Goal: Information Seeking & Learning: Learn about a topic

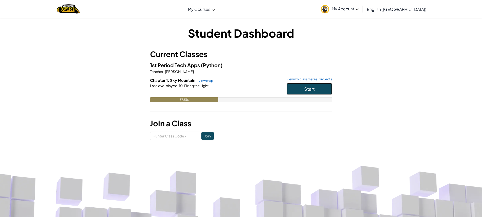
click at [300, 92] on button "Start" at bounding box center [309, 89] width 46 height 12
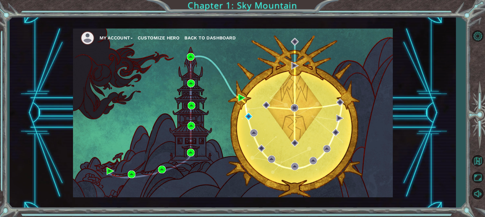
drag, startPoint x: 224, startPoint y: 151, endPoint x: 214, endPoint y: 149, distance: 10.4
click at [214, 149] on div "My Account Customize Hero Back to Dashboard" at bounding box center [233, 113] width 320 height 169
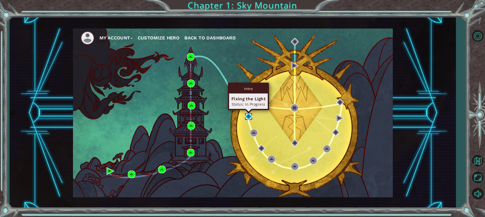
click at [248, 115] on img at bounding box center [249, 117] width 8 height 8
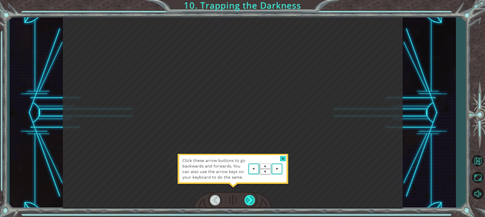
click at [248, 203] on div at bounding box center [250, 200] width 11 height 10
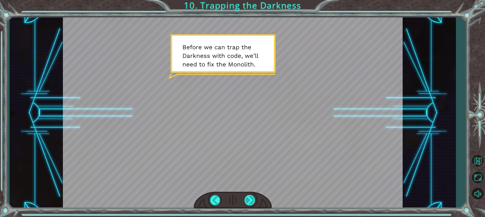
click at [254, 202] on div at bounding box center [250, 200] width 11 height 10
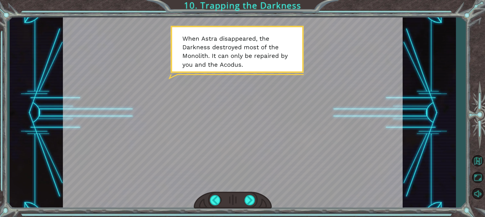
click at [240, 216] on div "Temporary Text B e f o r e w e c a n t r a p t h e D a r k n e s s w i t h c o …" at bounding box center [242, 108] width 485 height 217
click at [246, 200] on div at bounding box center [250, 200] width 11 height 10
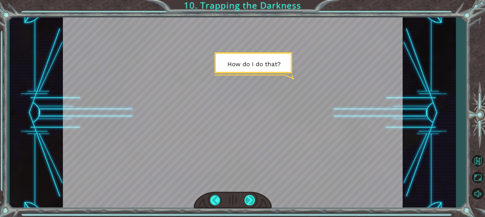
click at [246, 200] on div at bounding box center [250, 200] width 11 height 10
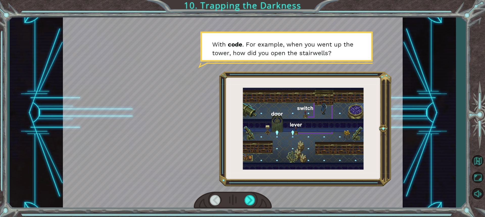
drag, startPoint x: 247, startPoint y: 197, endPoint x: 247, endPoint y: 195, distance: 2.8
click at [247, 197] on div at bounding box center [250, 200] width 11 height 10
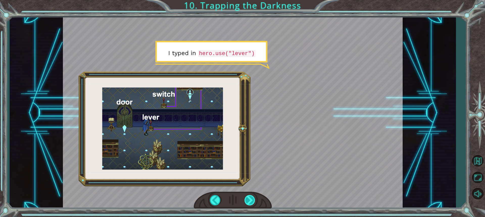
click at [246, 197] on div at bounding box center [250, 200] width 11 height 10
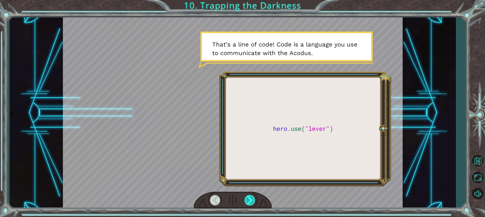
click at [246, 197] on div at bounding box center [250, 200] width 11 height 10
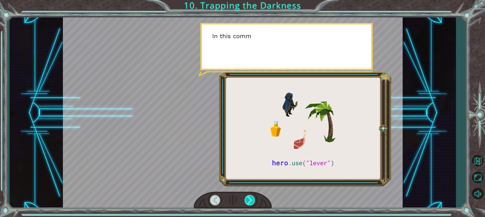
click at [246, 197] on div at bounding box center [250, 200] width 11 height 10
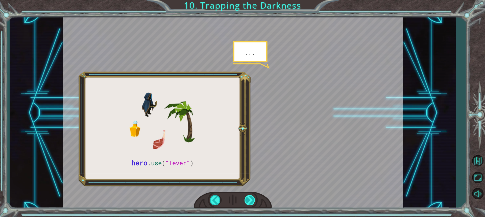
click at [246, 197] on div at bounding box center [250, 200] width 11 height 10
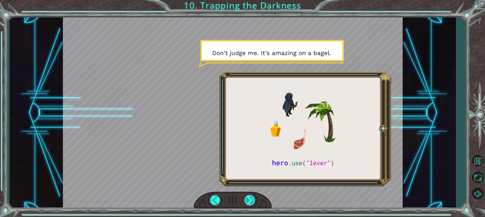
click at [246, 197] on div at bounding box center [250, 200] width 11 height 10
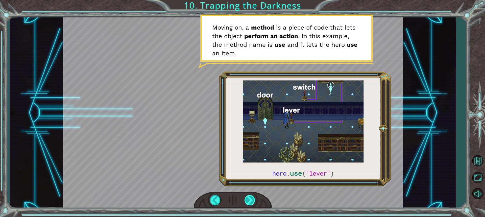
click at [249, 204] on div at bounding box center [250, 200] width 11 height 10
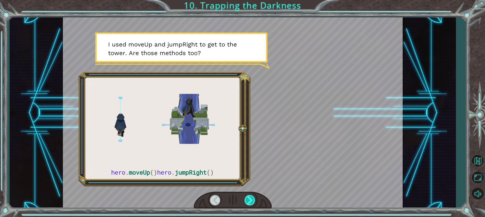
click at [253, 199] on div at bounding box center [250, 200] width 11 height 10
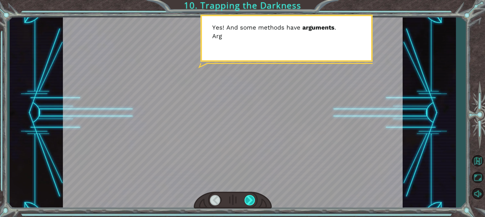
click at [253, 200] on div at bounding box center [250, 200] width 11 height 10
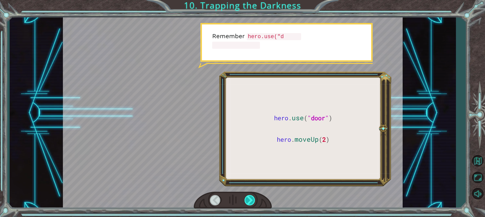
click at [253, 200] on div at bounding box center [250, 200] width 11 height 10
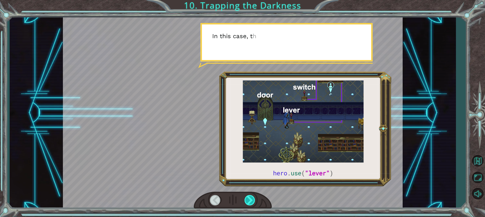
click at [253, 200] on div at bounding box center [250, 200] width 11 height 10
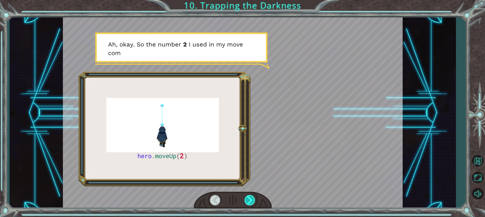
click at [253, 199] on div at bounding box center [250, 200] width 11 height 10
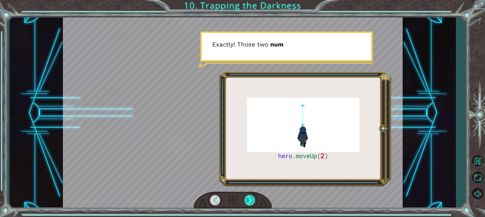
click at [253, 199] on div at bounding box center [250, 200] width 11 height 10
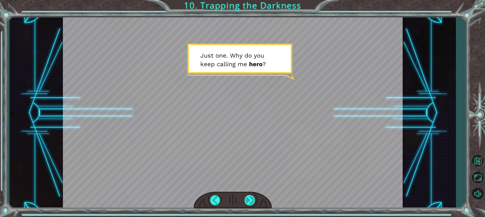
click at [253, 199] on div at bounding box center [250, 200] width 11 height 10
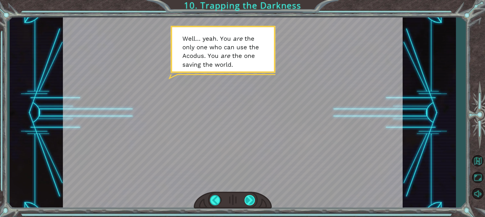
click at [253, 199] on div at bounding box center [250, 200] width 11 height 10
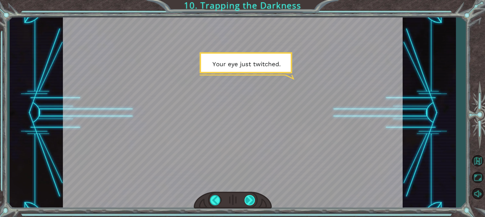
click at [253, 199] on div at bounding box center [250, 200] width 11 height 10
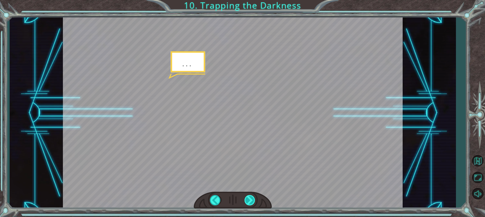
click at [253, 199] on div at bounding box center [250, 200] width 11 height 10
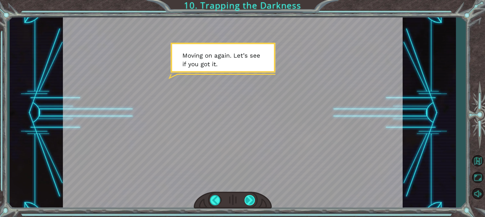
click at [250, 201] on div at bounding box center [250, 200] width 11 height 10
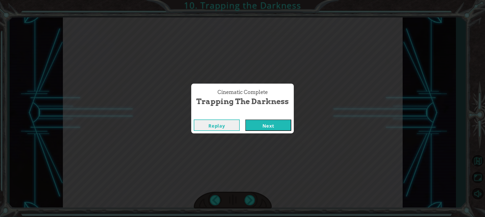
click at [256, 126] on button "Next" at bounding box center [269, 125] width 46 height 11
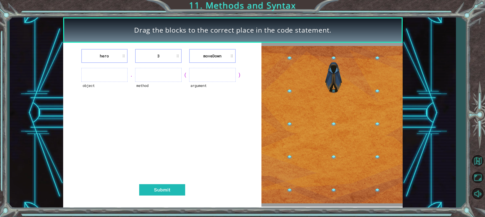
click at [107, 76] on ul at bounding box center [104, 75] width 47 height 14
click at [228, 53] on li "moveDown" at bounding box center [212, 56] width 47 height 14
click at [182, 57] on div "hero 3 [GEOGRAPHIC_DATA]" at bounding box center [163, 56] width 186 height 14
drag, startPoint x: 98, startPoint y: 74, endPoint x: 97, endPoint y: 77, distance: 3.4
click at [97, 77] on ul at bounding box center [104, 75] width 47 height 14
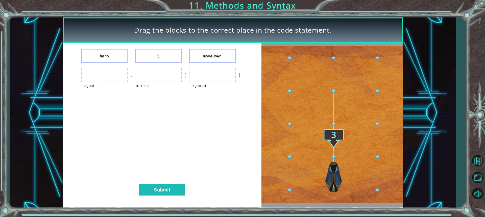
click at [129, 72] on div "." at bounding box center [132, 74] width 8 height 7
click at [167, 194] on button "Submit" at bounding box center [162, 189] width 46 height 11
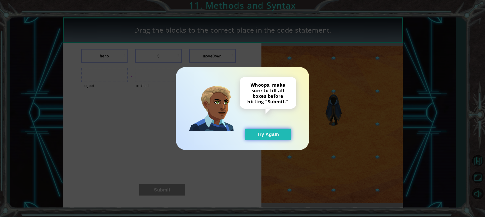
click at [266, 137] on button "Try Again" at bounding box center [268, 134] width 46 height 11
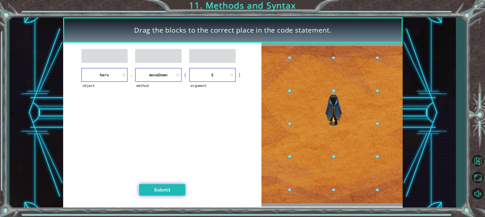
click at [159, 192] on button "Submit" at bounding box center [162, 189] width 46 height 11
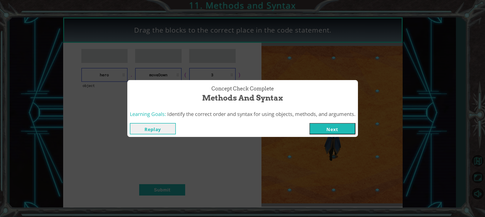
click at [330, 131] on button "Next" at bounding box center [333, 128] width 46 height 11
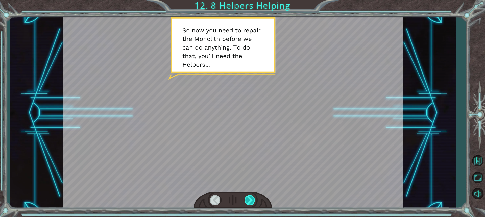
drag, startPoint x: 248, startPoint y: 209, endPoint x: 247, endPoint y: 200, distance: 9.4
click at [248, 208] on div "Temporary Text S o n o w y o u n e e d t o r e p a i r t h e M o n o l i t h b …" at bounding box center [242, 108] width 485 height 217
click at [247, 199] on div at bounding box center [250, 200] width 11 height 10
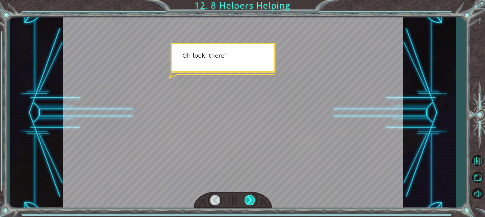
click at [247, 197] on div at bounding box center [250, 200] width 11 height 10
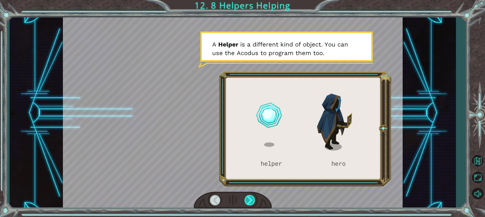
click at [245, 202] on div at bounding box center [250, 200] width 11 height 10
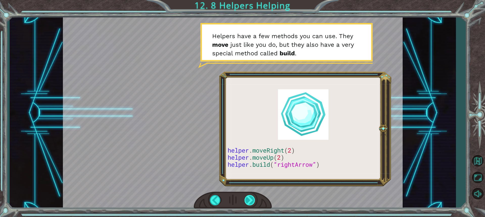
click at [246, 197] on div at bounding box center [250, 200] width 11 height 10
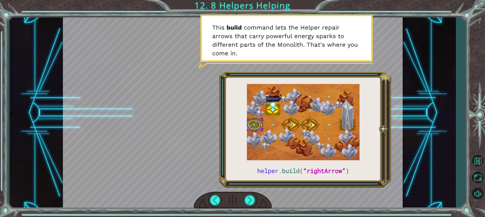
click at [247, 206] on div at bounding box center [233, 200] width 78 height 17
click at [252, 199] on div at bounding box center [250, 200] width 11 height 10
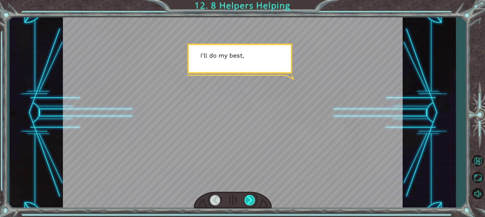
click at [252, 199] on div at bounding box center [250, 200] width 11 height 10
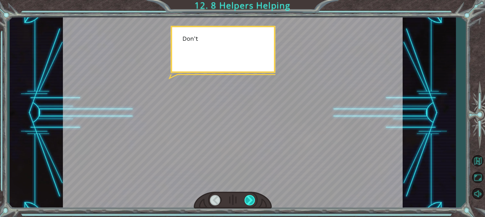
click at [252, 199] on div at bounding box center [250, 200] width 11 height 10
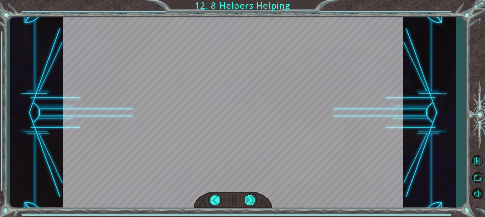
click at [252, 0] on div "helper . build ( “ rightArrow ” ) S o n o w y o u n e e d t o r e p a i r t h e…" at bounding box center [242, 0] width 485 height 0
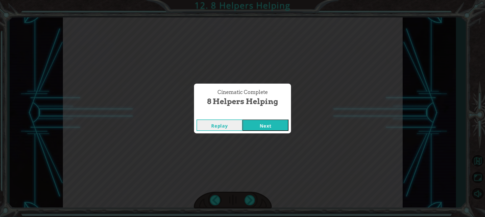
click at [254, 121] on button "Next" at bounding box center [266, 125] width 46 height 11
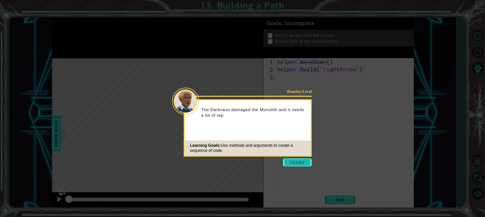
click at [306, 159] on button "Start" at bounding box center [297, 163] width 29 height 8
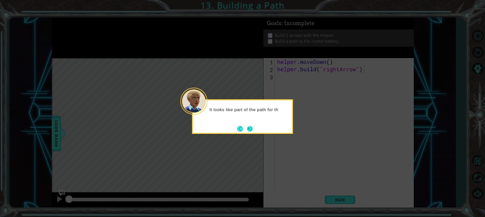
click at [249, 128] on button "Next" at bounding box center [250, 129] width 6 height 6
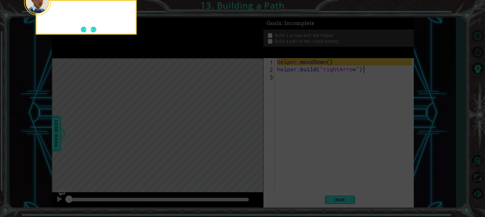
click at [249, 130] on icon at bounding box center [242, 32] width 485 height 369
click at [94, 30] on button "Next" at bounding box center [94, 30] width 6 height 6
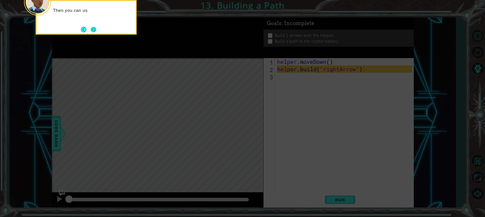
click at [94, 30] on button "Next" at bounding box center [94, 30] width 6 height 6
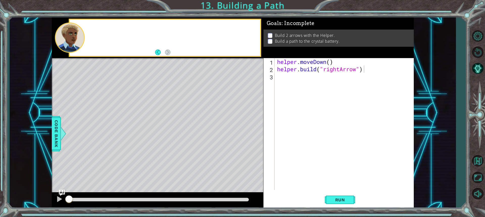
click at [94, 30] on div at bounding box center [165, 38] width 191 height 36
click at [164, 53] on button "Back" at bounding box center [160, 53] width 10 height 6
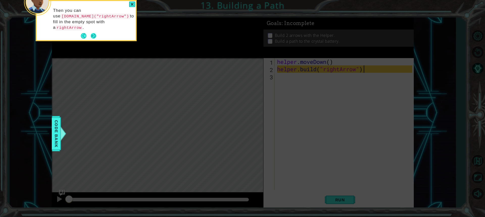
click at [96, 33] on button "Next" at bounding box center [94, 36] width 6 height 6
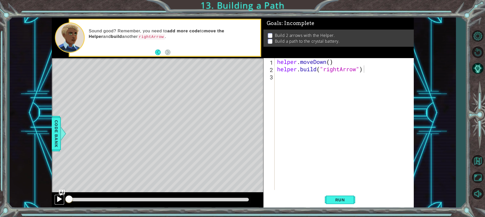
click at [59, 198] on div at bounding box center [59, 199] width 7 height 7
click at [327, 62] on div "helper . moveDown ( ) helper . build ( "rightArrow" )" at bounding box center [345, 131] width 139 height 147
click at [331, 65] on div "helper . moveDown ( ) helper . build ( "rightArrow" )" at bounding box center [345, 131] width 139 height 147
click at [58, 199] on div at bounding box center [59, 199] width 7 height 7
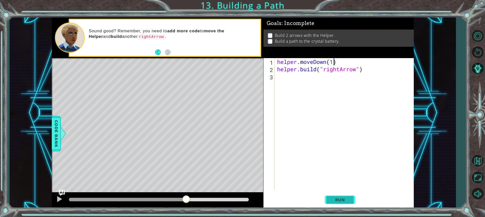
type textarea "helper.moveDown(1)"
click at [343, 202] on span "Run" at bounding box center [340, 199] width 20 height 5
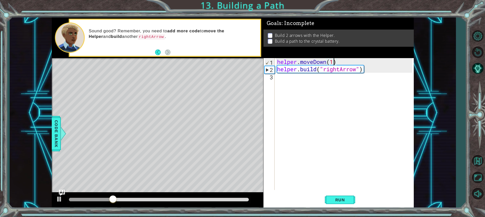
click at [313, 83] on div "helper . moveDown ( 1 ) helper . build ( "rightArrow" )" at bounding box center [345, 131] width 139 height 147
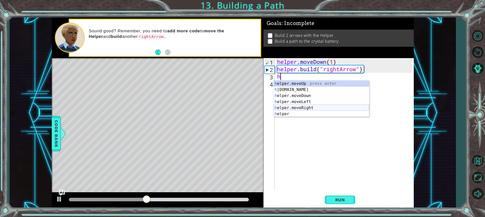
click at [307, 109] on div "h elper.moveUp press enter h [DOMAIN_NAME] press enter h elper.moveDown press e…" at bounding box center [322, 105] width 96 height 49
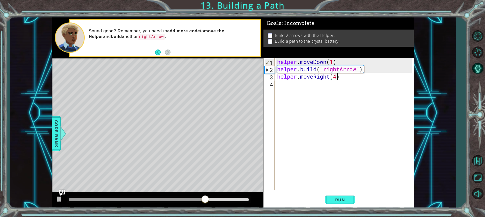
scroll to position [0, 3]
click at [334, 197] on span "Run" at bounding box center [340, 199] width 20 height 5
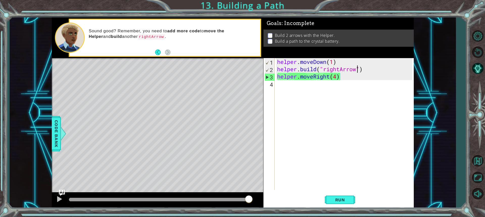
click at [357, 70] on div "helper . moveDown ( 1 ) helper . build ( "rightArrow" ) helper . moveRight ( 4 )" at bounding box center [345, 131] width 139 height 147
type textarea "[DOMAIN_NAME]("rightArrow")"
click at [334, 86] on div "helper . moveDown ( 1 ) helper . build ( "rightArrow" ) helper . moveRight ( 4 )" at bounding box center [345, 131] width 139 height 147
click at [338, 78] on div "helper . moveDown ( 1 ) helper . build ( "rightArrow" ) helper . moveRight ( 4 )" at bounding box center [345, 131] width 139 height 147
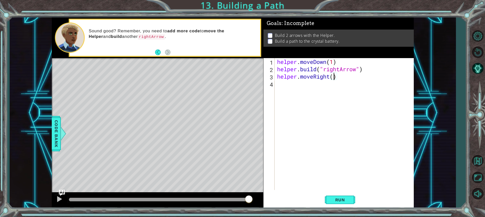
type textarea "helper.moveRight(3)"
click at [288, 95] on div "helper . moveDown ( 1 ) helper . build ( "rightArrow" ) helper . moveRight ( 3 )" at bounding box center [345, 131] width 139 height 147
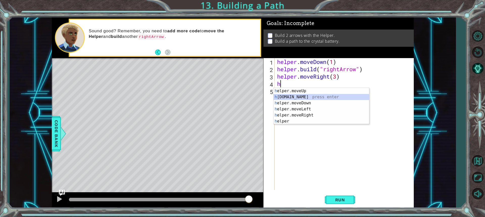
click at [298, 95] on div "h elper.moveUp press enter h [DOMAIN_NAME] press enter h elper.moveDown press e…" at bounding box center [322, 112] width 96 height 49
type textarea "[DOMAIN_NAME]("rightArrow")"
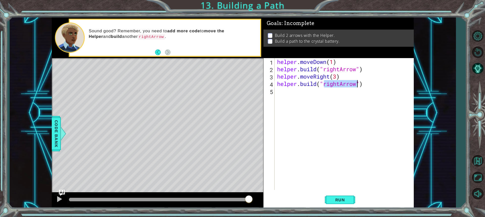
click at [334, 99] on div "helper . moveDown ( 1 ) helper . build ( "rightArrow" ) helper . moveRight ( 3 …" at bounding box center [345, 131] width 139 height 147
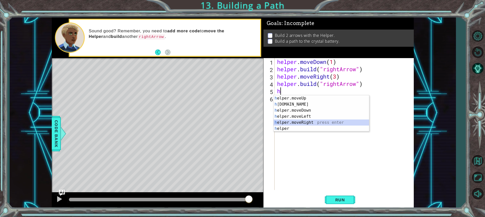
click at [317, 121] on div "h elper.moveUp press enter h [DOMAIN_NAME] press enter h elper.moveDown press e…" at bounding box center [322, 119] width 96 height 49
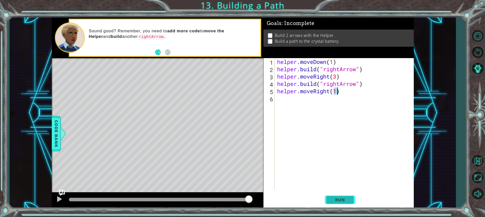
type textarea "helper.moveRight(1)"
click at [339, 200] on span "Run" at bounding box center [340, 199] width 20 height 5
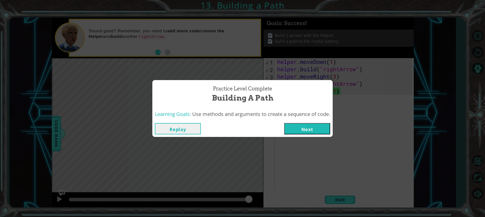
click at [304, 129] on button "Next" at bounding box center [307, 128] width 46 height 11
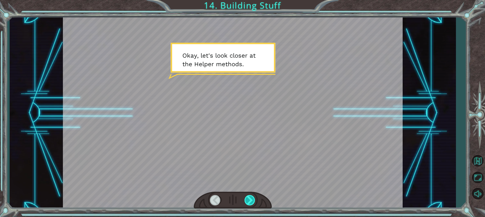
click at [246, 203] on div at bounding box center [250, 200] width 11 height 10
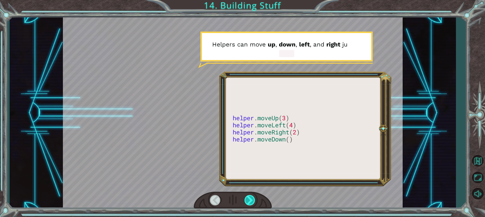
click at [247, 204] on div at bounding box center [250, 200] width 11 height 10
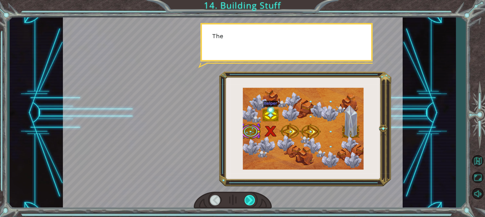
click at [247, 205] on div at bounding box center [250, 200] width 11 height 10
click at [247, 206] on div at bounding box center [250, 200] width 11 height 10
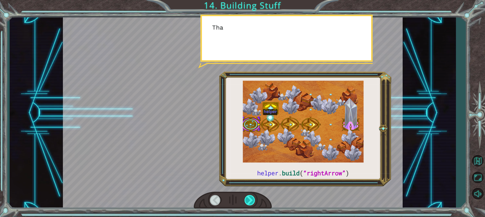
click at [247, 206] on div at bounding box center [250, 200] width 11 height 10
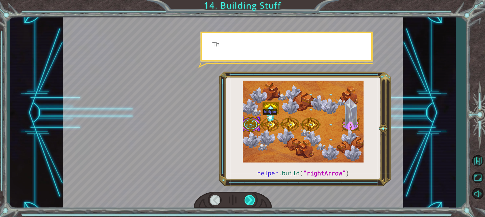
click at [247, 206] on div at bounding box center [250, 200] width 11 height 10
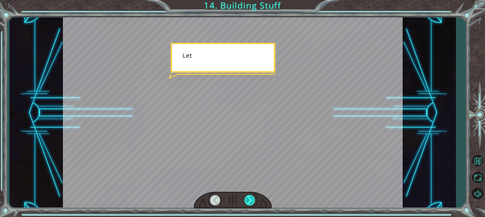
click at [247, 206] on div at bounding box center [250, 200] width 11 height 10
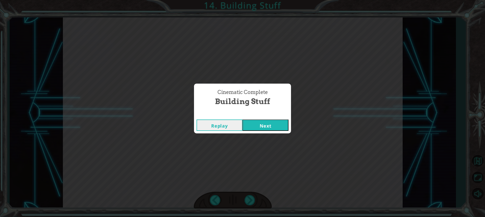
click at [262, 125] on button "Next" at bounding box center [266, 125] width 46 height 11
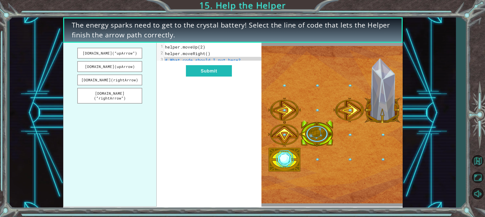
click at [317, 157] on img at bounding box center [332, 125] width 141 height 158
click at [207, 54] on span "helper.moveRight()" at bounding box center [188, 53] width 46 height 5
click at [205, 56] on pre "helper.moveRight()" at bounding box center [214, 53] width 101 height 7
drag, startPoint x: 205, startPoint y: 56, endPoint x: 206, endPoint y: 51, distance: 4.9
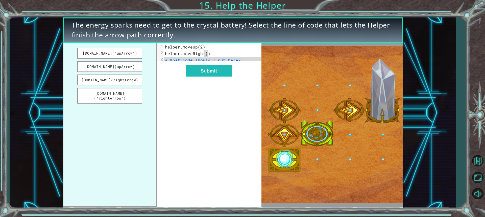
click at [206, 52] on span "helper.moveRight()" at bounding box center [188, 53] width 46 height 5
click at [210, 57] on pre "# What code should I put here?" at bounding box center [214, 60] width 101 height 7
click at [135, 97] on button "[DOMAIN_NAME](“rightArrow”)" at bounding box center [109, 96] width 65 height 16
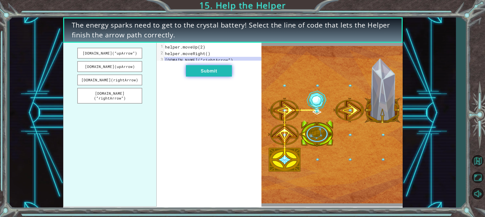
click at [230, 75] on button "Submit" at bounding box center [209, 70] width 46 height 11
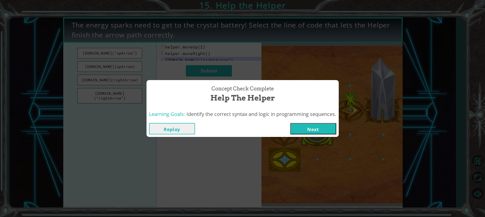
click at [303, 124] on button "Next" at bounding box center [314, 128] width 46 height 11
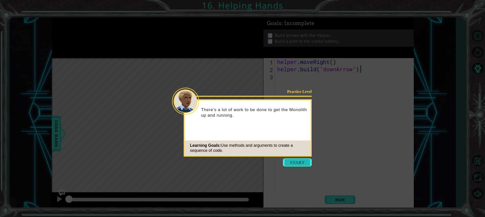
click at [290, 159] on button "Start" at bounding box center [297, 163] width 29 height 8
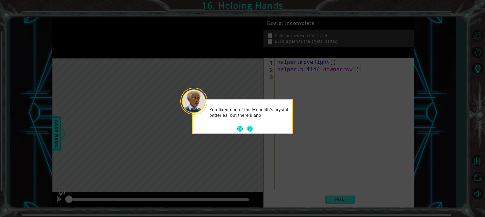
click at [249, 129] on button "Next" at bounding box center [250, 129] width 6 height 6
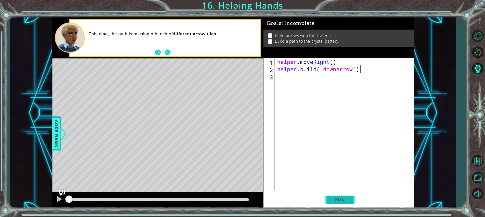
click at [351, 200] on button "Run" at bounding box center [340, 199] width 30 height 15
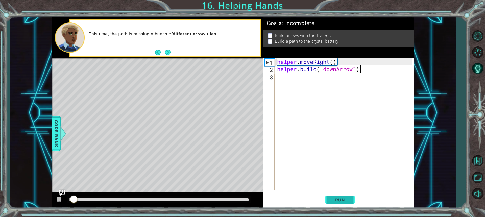
click at [350, 200] on button "Run" at bounding box center [340, 199] width 30 height 15
click at [350, 199] on span "Run" at bounding box center [340, 199] width 20 height 5
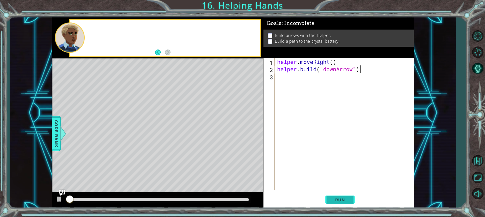
click at [350, 197] on span "Run" at bounding box center [340, 199] width 20 height 5
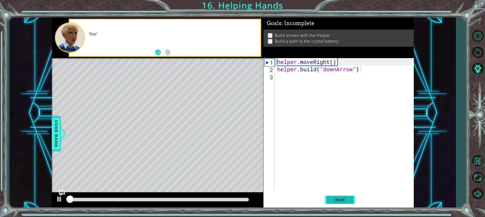
click at [350, 197] on span "Run" at bounding box center [340, 199] width 20 height 5
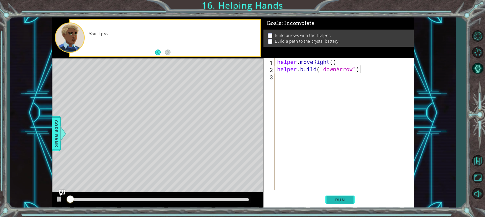
drag, startPoint x: 350, startPoint y: 197, endPoint x: 329, endPoint y: 195, distance: 20.9
click at [347, 197] on button "Run" at bounding box center [340, 199] width 30 height 15
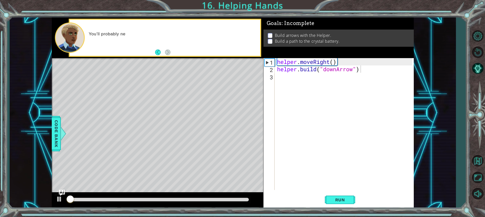
click at [300, 200] on div "Run" at bounding box center [340, 199] width 150 height 15
drag, startPoint x: 331, startPoint y: 198, endPoint x: 334, endPoint y: 200, distance: 3.2
click at [333, 198] on span "Run" at bounding box center [340, 199] width 20 height 5
click at [334, 200] on span "Run" at bounding box center [340, 199] width 20 height 5
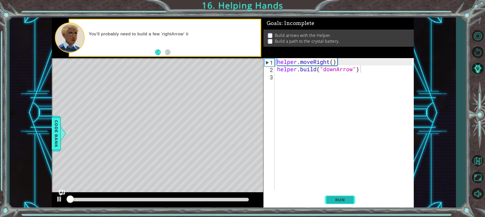
click at [334, 200] on span "Run" at bounding box center [340, 199] width 20 height 5
click at [332, 200] on span "Run" at bounding box center [340, 199] width 20 height 5
click at [331, 200] on span "Run" at bounding box center [340, 199] width 20 height 5
click at [331, 199] on span "Run" at bounding box center [340, 199] width 20 height 5
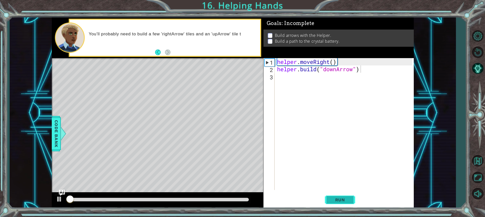
click at [331, 199] on span "Run" at bounding box center [340, 199] width 20 height 5
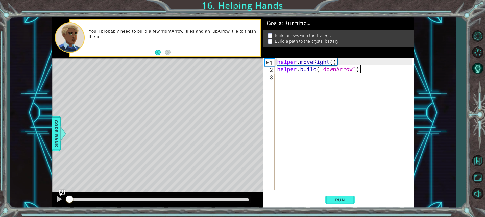
drag, startPoint x: 331, startPoint y: 199, endPoint x: 0, endPoint y: 109, distance: 343.4
click at [302, 196] on div "Run" at bounding box center [340, 199] width 150 height 15
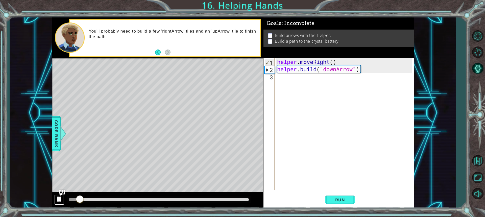
click at [60, 198] on div at bounding box center [59, 199] width 7 height 7
click at [333, 62] on div "helper . moveRight ( ) helper . build ( "downArrow" )" at bounding box center [345, 131] width 139 height 147
type textarea "helper.moveRight(1)"
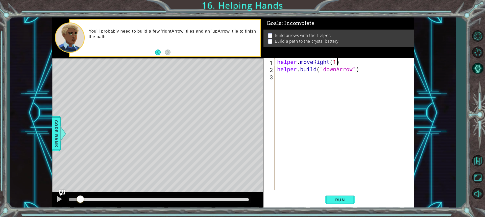
click at [292, 97] on div "helper . moveRight ( 1 ) helper . build ( "downArrow" )" at bounding box center [345, 131] width 139 height 147
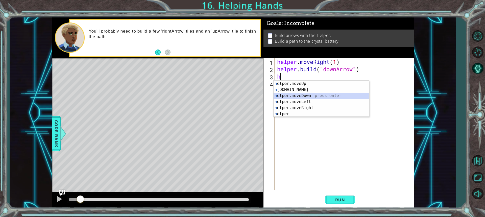
click at [301, 95] on div "h elper.moveUp press enter h [DOMAIN_NAME] press enter h elper.moveDown press e…" at bounding box center [322, 105] width 96 height 49
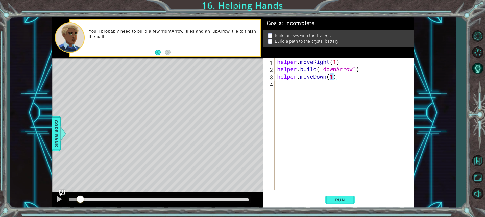
click at [307, 87] on div "helper . moveRight ( 1 ) helper . build ( "downArrow" ) helper . moveDown ( 1 )" at bounding box center [345, 131] width 139 height 147
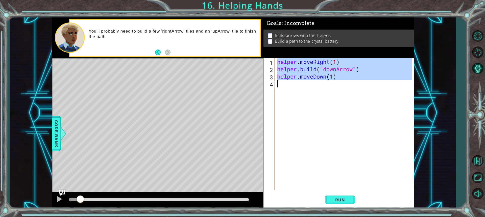
type textarea "helper.moveDown(1)"
click at [304, 93] on div "helper . moveRight ( 1 ) helper . build ( "downArrow" ) helper . moveDown ( 1 )" at bounding box center [344, 124] width 136 height 132
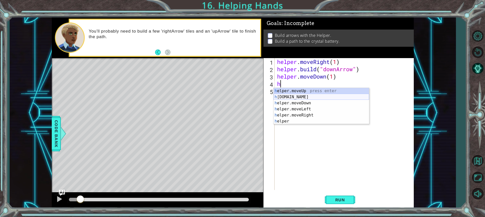
click at [308, 98] on div "h elper.moveUp press enter h [DOMAIN_NAME] press enter h elper.moveDown press e…" at bounding box center [322, 112] width 96 height 49
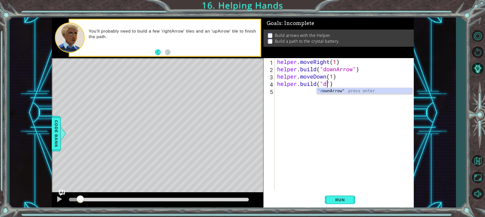
scroll to position [0, 2]
click at [340, 93] on div ""d ownArrow" press enter" at bounding box center [365, 97] width 96 height 18
type textarea "helper.buil")"
click at [317, 95] on div "helper . moveRight ( 1 ) helper . build ( "downArrow" ) helper . moveDown ( 1 )…" at bounding box center [345, 131] width 139 height 147
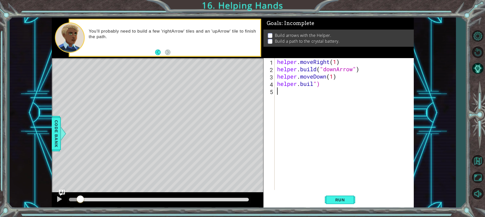
scroll to position [0, 0]
click at [315, 85] on div "helper . moveRight ( 1 ) helper . build ( "downArrow" ) helper . moveDown ( 1 )…" at bounding box center [345, 131] width 139 height 147
click at [321, 81] on div "helper . moveRight ( 1 ) helper . build ( "downArrow" ) helper . moveDown ( 1 )…" at bounding box center [345, 131] width 139 height 147
click at [321, 81] on div "helper . moveRight ( 1 ) helper . build ( "downArrow" ) helper . moveDown ( 1 )…" at bounding box center [344, 124] width 136 height 132
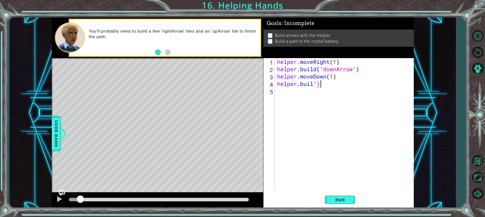
click at [310, 87] on div "helper . moveRight ( 1 ) helper . build ( "downArrow" ) helper . moveDown ( 1 )…" at bounding box center [345, 131] width 139 height 147
click at [320, 90] on div "helper.b uild press enter" at bounding box center [322, 97] width 96 height 18
type textarea "[DOMAIN_NAME]("rightArrow")"
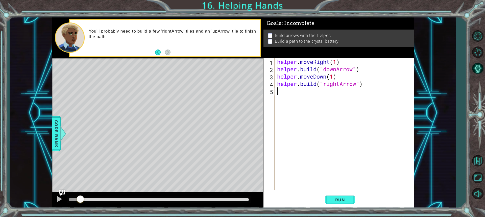
click at [366, 159] on div "helper . moveRight ( 1 ) helper . build ( "downArrow" ) helper . moveDown ( 1 )…" at bounding box center [345, 131] width 139 height 147
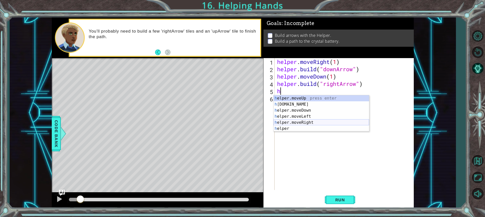
click at [305, 123] on div "h elper.moveUp press enter h [DOMAIN_NAME] press enter h elper.moveDown press e…" at bounding box center [322, 119] width 96 height 49
type textarea "helper.moveRight(1)"
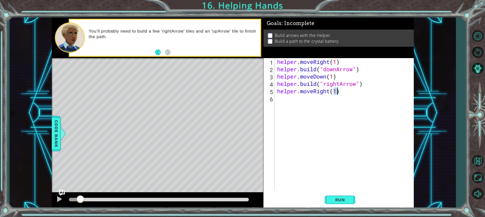
click at [309, 113] on div "helper . moveRight ( 1 ) helper . build ( "downArrow" ) helper . moveDown ( 1 )…" at bounding box center [345, 131] width 139 height 147
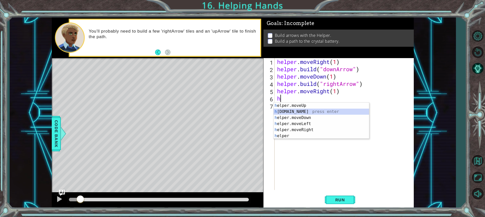
click at [322, 111] on div "h elper.moveUp press enter h [DOMAIN_NAME] press enter h elper.moveDown press e…" at bounding box center [322, 127] width 96 height 49
type textarea "[DOMAIN_NAME]("rightArrow")"
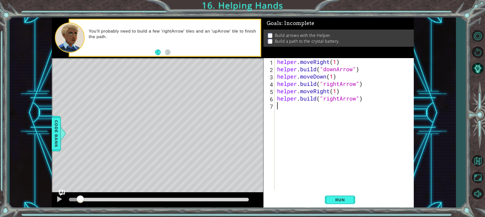
click at [333, 109] on div "helper . moveRight ( 1 ) helper . build ( "downArrow" ) helper . moveDown ( 1 )…" at bounding box center [345, 131] width 139 height 147
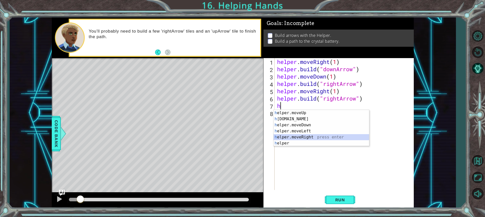
click at [306, 136] on div "h elper.moveUp press enter h [DOMAIN_NAME] press enter h elper.moveDown press e…" at bounding box center [322, 134] width 96 height 49
type textarea "helper.moveRight(1)"
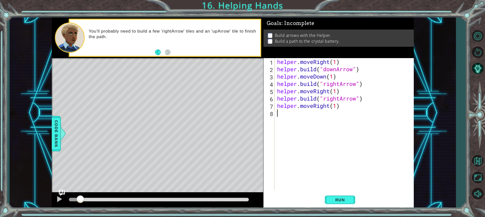
click at [310, 145] on div "helper . moveRight ( 1 ) helper . build ( "downArrow" ) helper . moveDown ( 1 )…" at bounding box center [345, 131] width 139 height 147
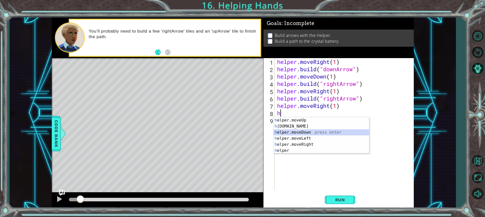
click at [301, 130] on div "h elper.moveUp press enter h [DOMAIN_NAME] press enter h elper.moveDown press e…" at bounding box center [322, 141] width 96 height 49
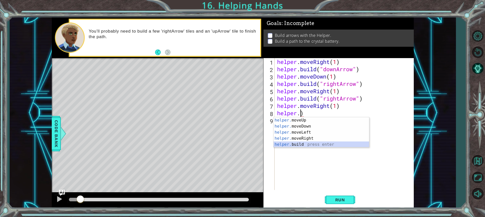
click at [318, 144] on div "helper. moveUp press enter helper. moveDown press enter helper. moveLeft press …" at bounding box center [322, 138] width 96 height 42
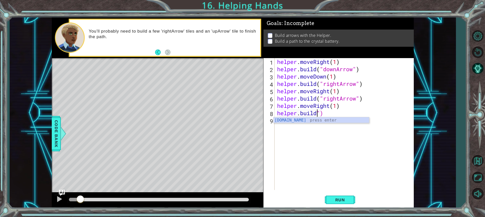
scroll to position [0, 2]
click at [302, 119] on div "[DOMAIN_NAME] press enter" at bounding box center [322, 126] width 96 height 18
type textarea "[DOMAIN_NAME]("upArrow")"
click at [328, 132] on div "helper . moveRight ( 1 ) helper . build ( "downArrow" ) helper . moveDown ( 1 )…" at bounding box center [345, 131] width 139 height 147
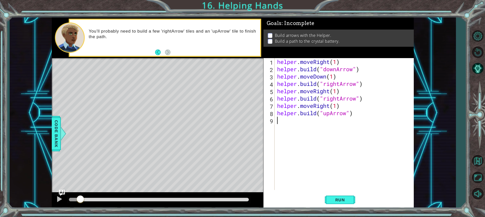
scroll to position [0, 0]
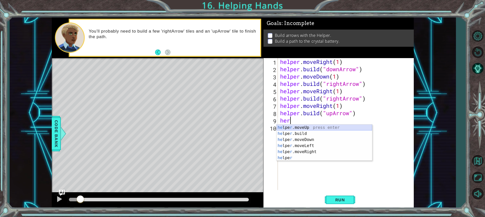
click at [314, 127] on div "he lpe r .moveUp press enter he lpe r .build press enter he lpe r .moveDown pre…" at bounding box center [325, 149] width 96 height 49
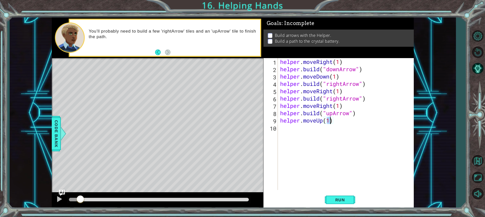
type textarea "helper.moveUp(3)"
drag, startPoint x: 351, startPoint y: 189, endPoint x: 350, endPoint y: 204, distance: 14.8
click at [351, 197] on div "helper.moveUp(3) 1 2 3 4 5 6 7 8 9 10 helper . moveRight ( 1 ) helper . build (…" at bounding box center [339, 133] width 150 height 150
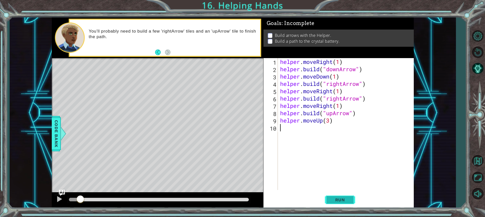
click at [349, 205] on button "Run" at bounding box center [340, 199] width 30 height 15
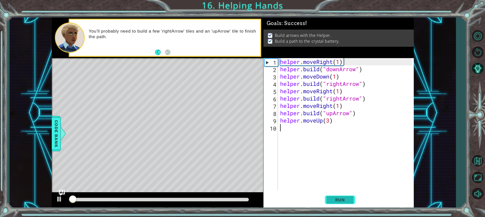
click at [349, 202] on span "Run" at bounding box center [340, 199] width 20 height 5
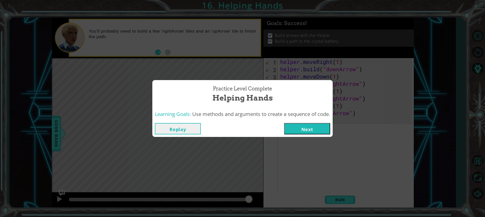
click at [300, 127] on button "Next" at bounding box center [307, 128] width 46 height 11
